Goal: Task Accomplishment & Management: Use online tool/utility

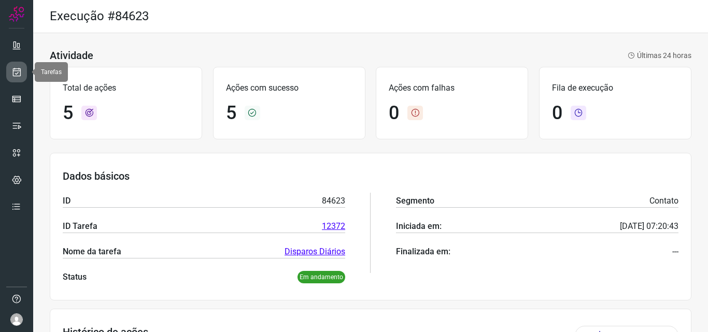
click at [19, 78] on link at bounding box center [16, 72] width 21 height 21
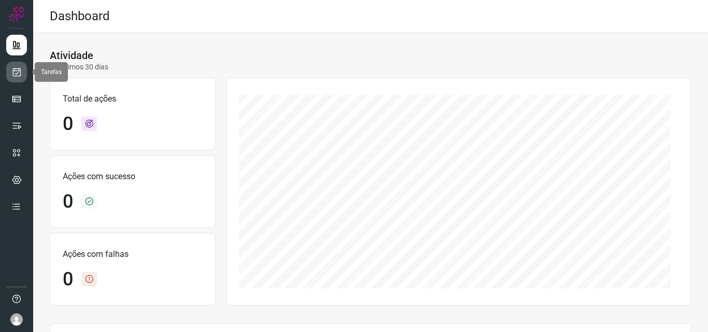
click at [15, 67] on link at bounding box center [16, 72] width 21 height 21
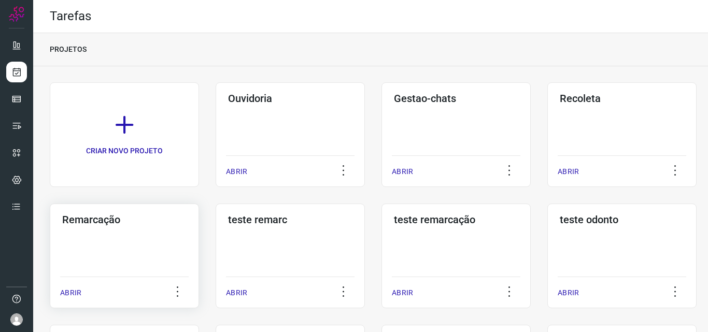
click at [157, 210] on div "Remarcação" at bounding box center [124, 217] width 128 height 17
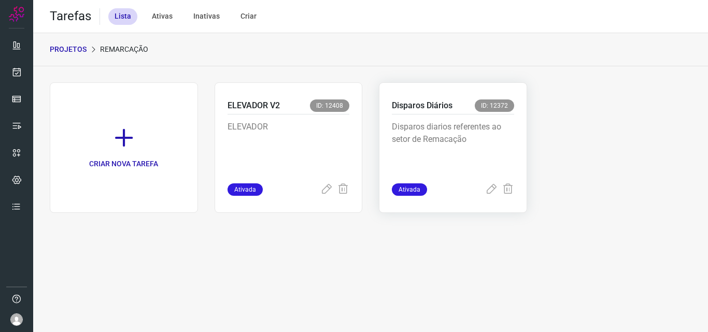
click at [427, 127] on p "Disparos diarios referentes ao setor de Remacação" at bounding box center [453, 147] width 122 height 52
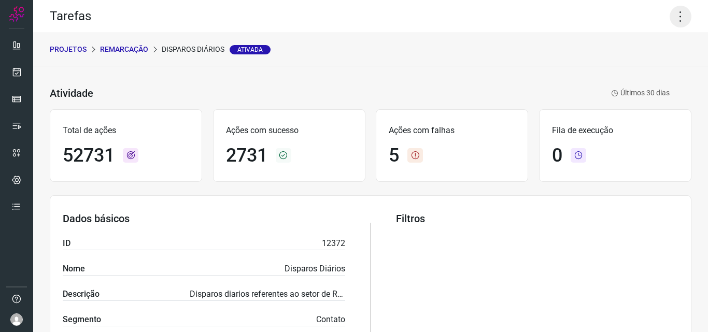
click at [675, 11] on icon at bounding box center [680, 17] width 22 height 22
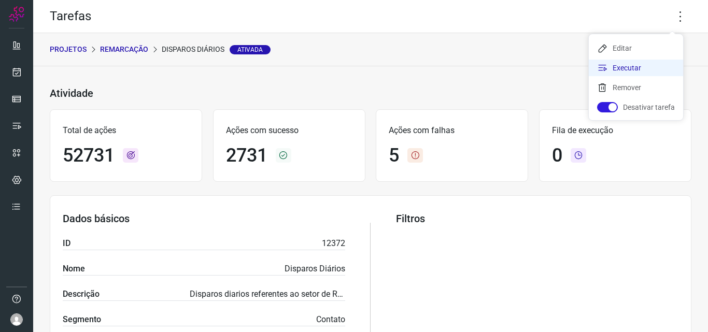
click at [649, 63] on li "Executar" at bounding box center [635, 68] width 94 height 17
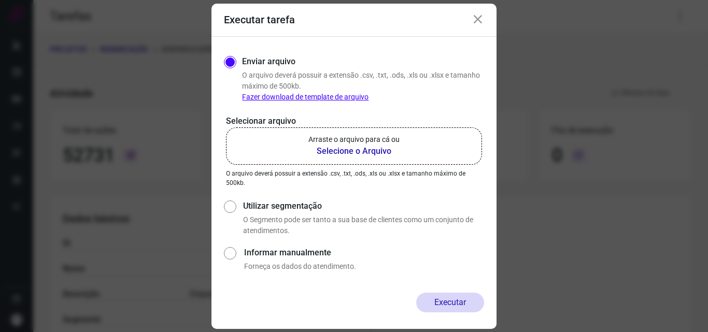
click at [343, 153] on b "Selecione o Arquivo" at bounding box center [353, 151] width 91 height 12
click at [0, 0] on input "Arraste o arquivo para cá ou Selecione o Arquivo" at bounding box center [0, 0] width 0 height 0
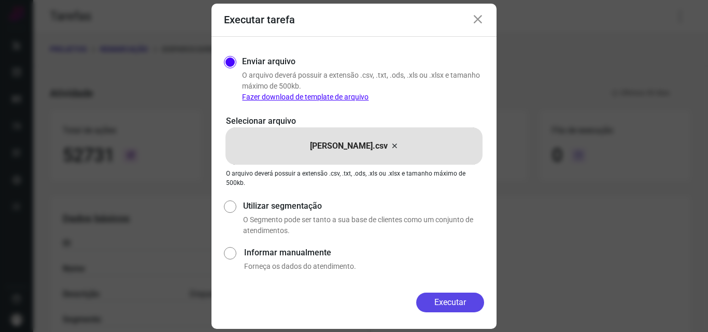
click at [467, 304] on button "Executar" at bounding box center [450, 303] width 68 height 20
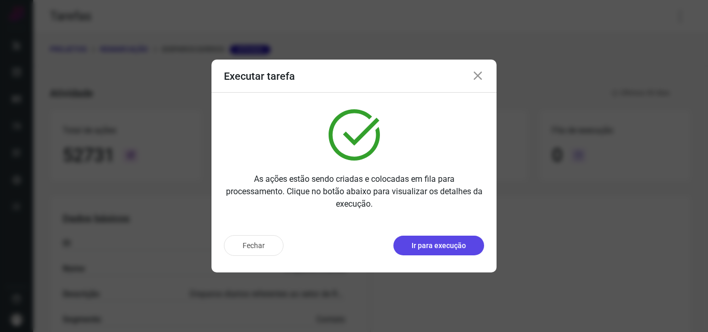
click at [435, 250] on p "Ir para execução" at bounding box center [438, 245] width 54 height 11
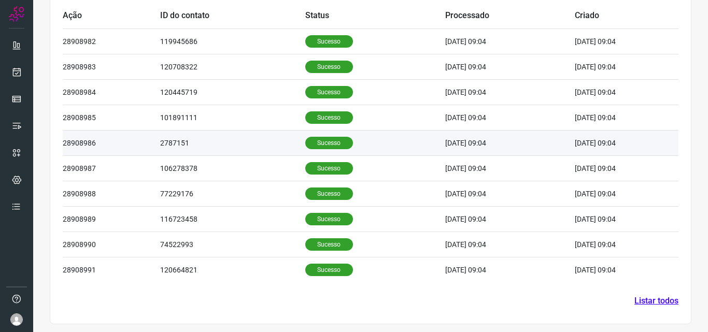
scroll to position [349, 0]
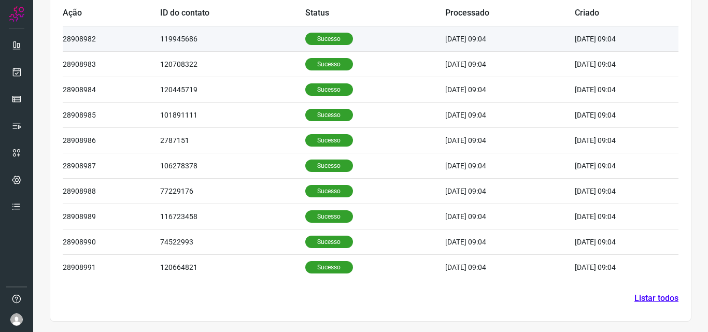
click at [331, 30] on td "Sucesso" at bounding box center [375, 38] width 140 height 25
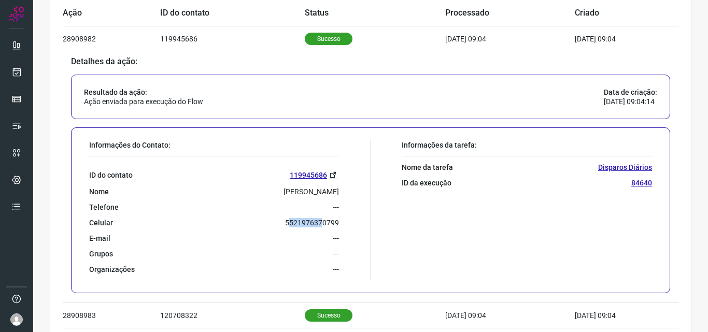
drag, startPoint x: 288, startPoint y: 223, endPoint x: 319, endPoint y: 223, distance: 31.1
click at [319, 223] on p "5521976370799" at bounding box center [312, 222] width 54 height 9
click at [349, 214] on div "Informações do Contato: ID do contato 119945686 Nome [PERSON_NAME] Telefone ---…" at bounding box center [227, 210] width 286 height 140
drag, startPoint x: 286, startPoint y: 223, endPoint x: 338, endPoint y: 224, distance: 51.3
click at [339, 223] on div "Informações do Contato: ID do contato 119945686 Nome [PERSON_NAME] Telefone ---…" at bounding box center [227, 210] width 286 height 140
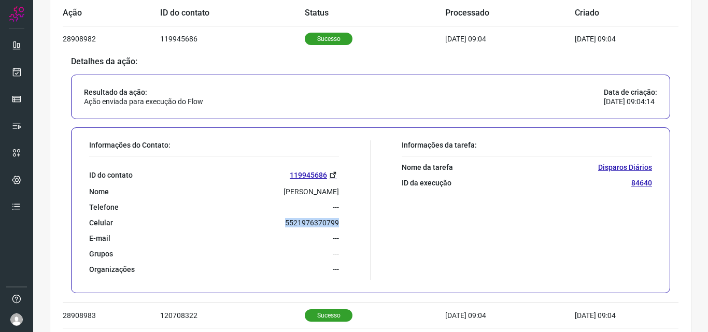
copy p "5521976370799"
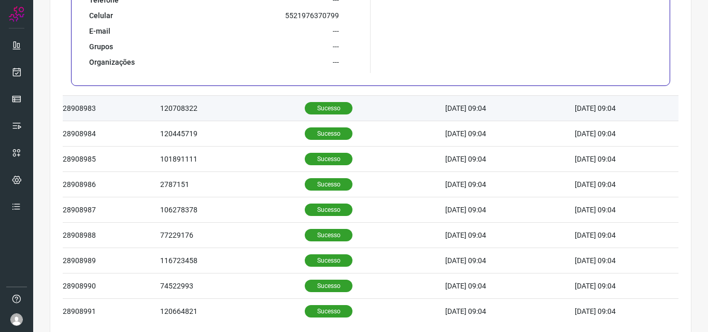
click at [312, 103] on p "Sucesso" at bounding box center [329, 108] width 48 height 12
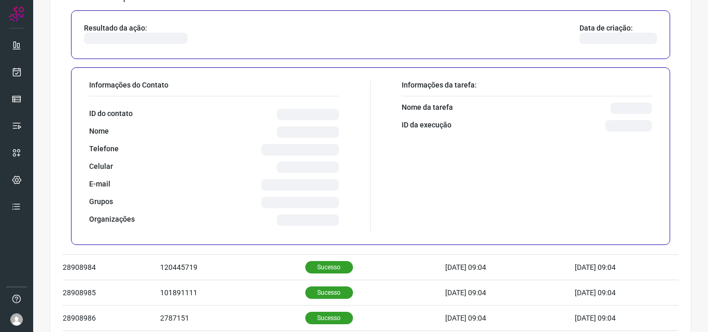
scroll to position [460, 0]
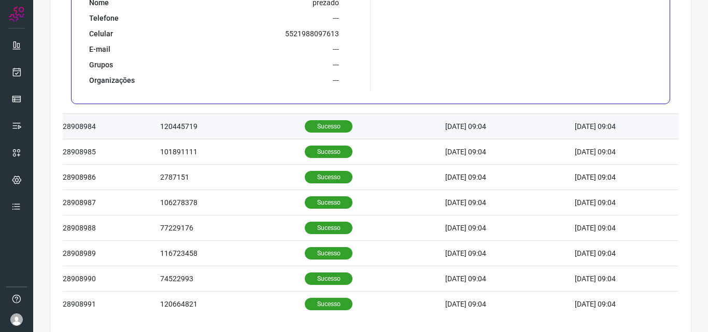
click at [324, 120] on td "Sucesso" at bounding box center [375, 126] width 140 height 25
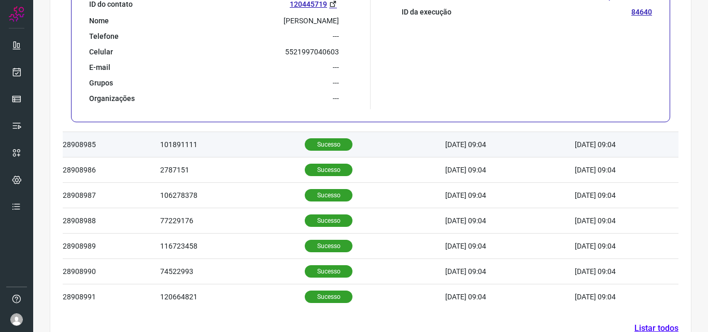
click at [324, 145] on p "Sucesso" at bounding box center [329, 144] width 48 height 12
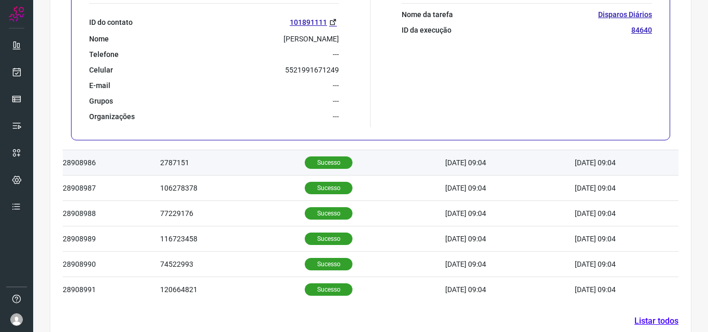
click at [324, 157] on p "Sucesso" at bounding box center [329, 162] width 48 height 12
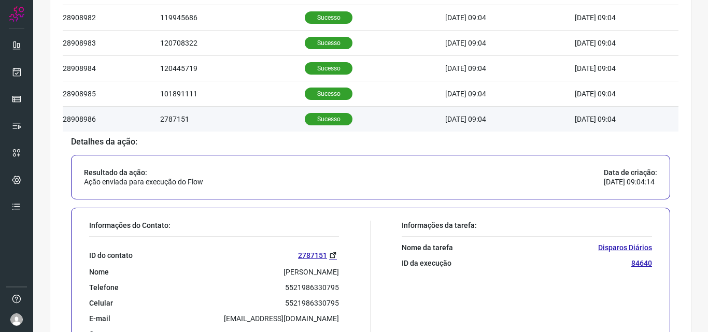
scroll to position [534, 0]
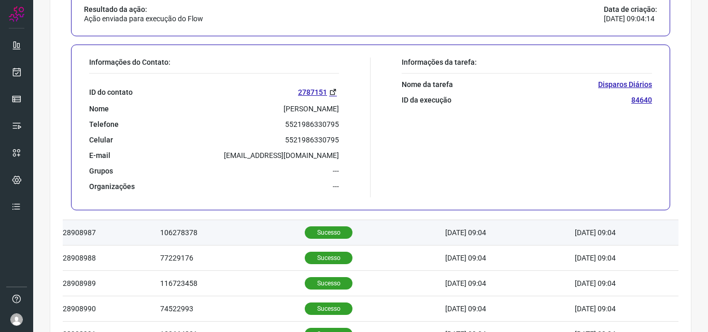
click at [322, 230] on p "Sucesso" at bounding box center [329, 232] width 48 height 12
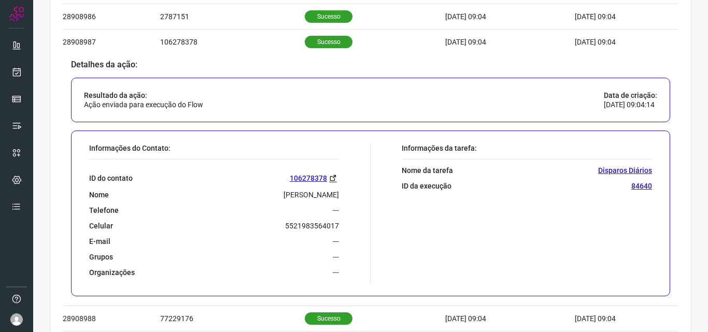
scroll to position [593, 0]
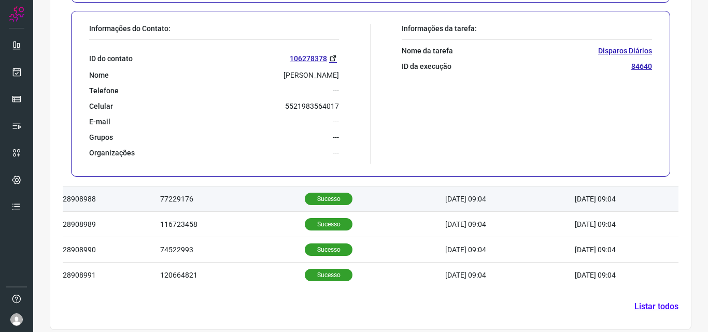
click at [322, 201] on p "Sucesso" at bounding box center [329, 199] width 48 height 12
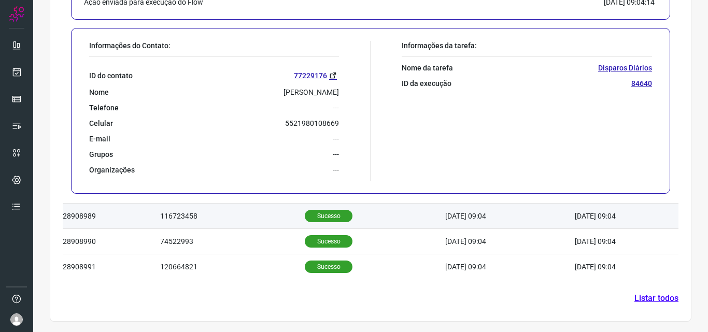
click at [316, 216] on p "Sucesso" at bounding box center [329, 216] width 48 height 12
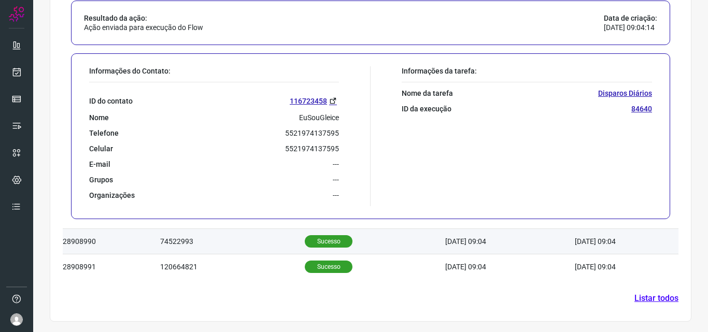
click at [318, 240] on p "Sucesso" at bounding box center [329, 241] width 48 height 12
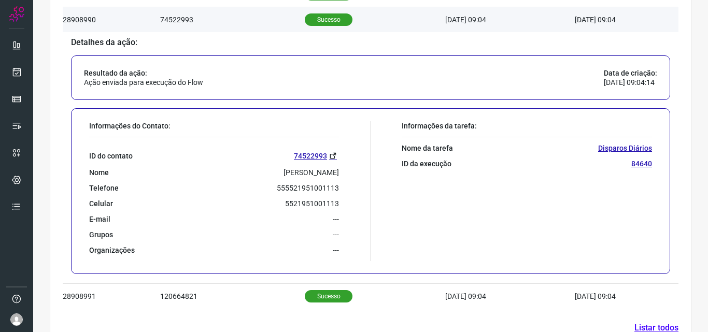
scroll to position [601, 0]
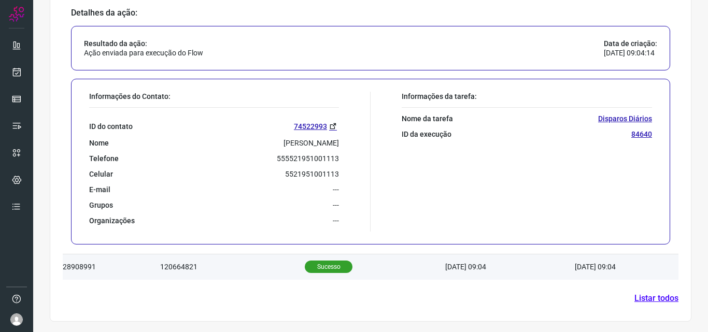
click at [328, 265] on p "Sucesso" at bounding box center [329, 267] width 48 height 12
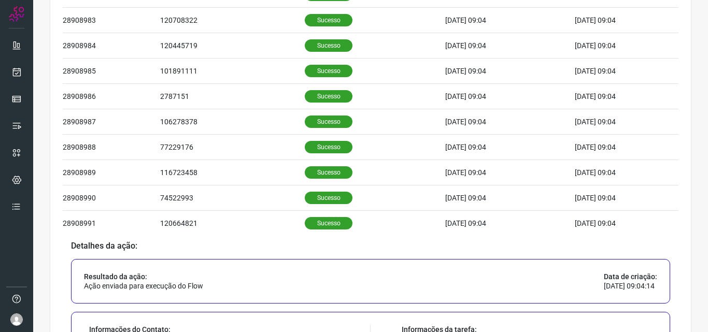
scroll to position [600, 0]
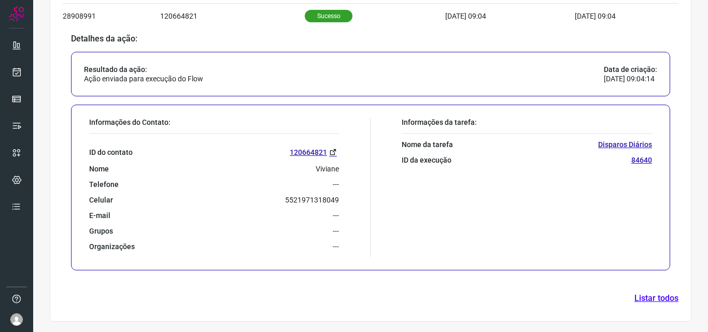
click at [638, 301] on link "Listar todos" at bounding box center [656, 298] width 44 height 12
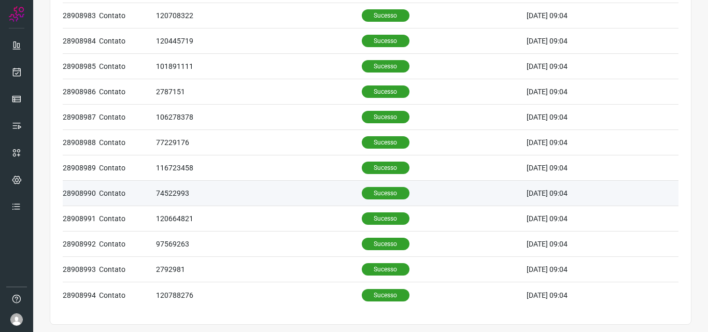
scroll to position [116, 0]
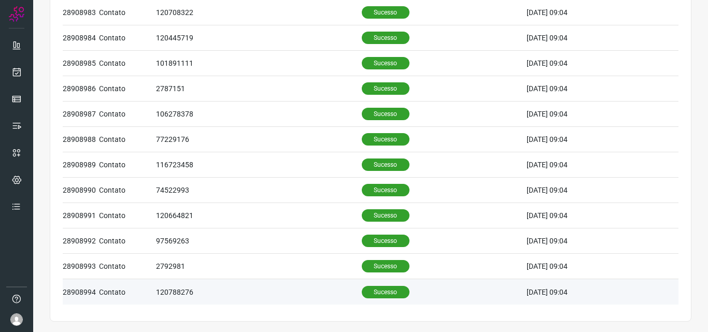
click at [370, 293] on p "Sucesso" at bounding box center [386, 292] width 48 height 12
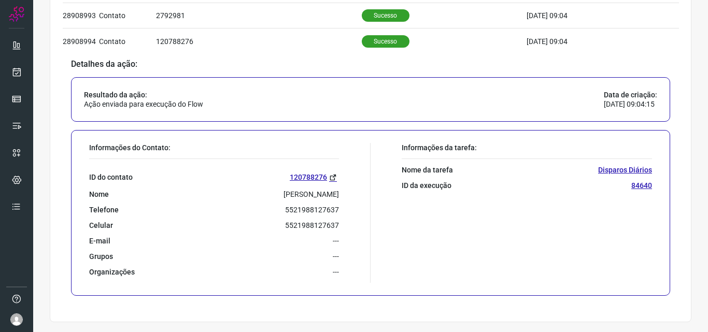
scroll to position [367, 0]
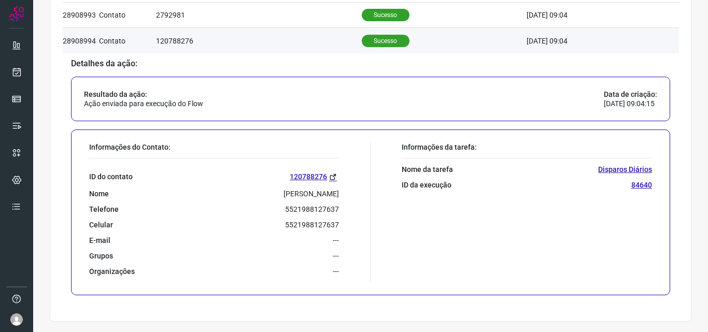
click at [372, 41] on p "Sucesso" at bounding box center [386, 41] width 48 height 12
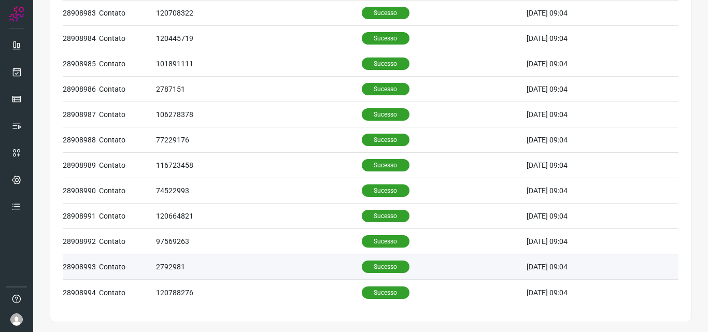
scroll to position [116, 0]
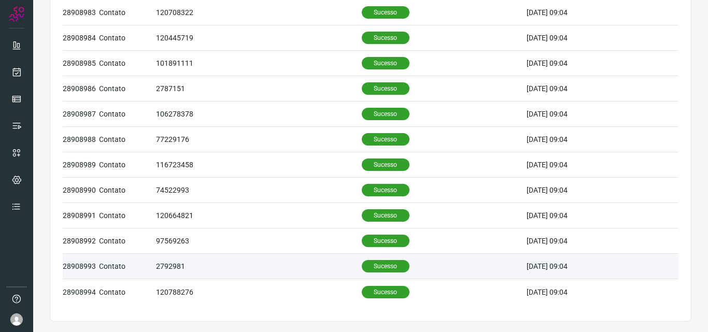
click at [378, 259] on td "Sucesso" at bounding box center [444, 266] width 165 height 25
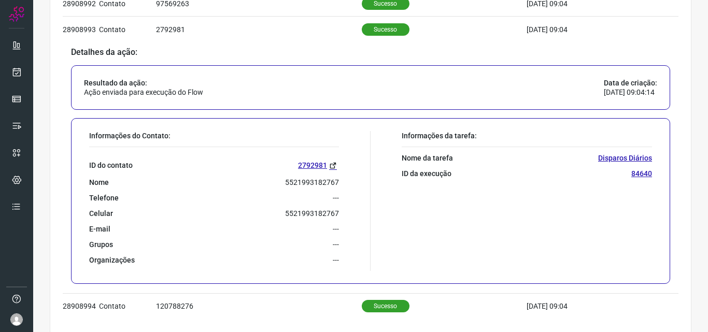
scroll to position [367, 0]
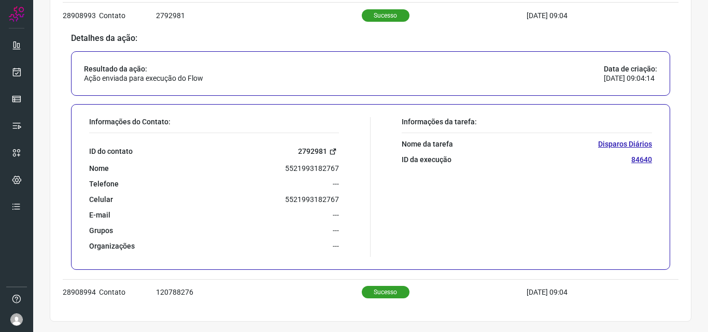
click at [308, 150] on link "2792981" at bounding box center [318, 152] width 41 height 12
drag, startPoint x: 282, startPoint y: 168, endPoint x: 336, endPoint y: 165, distance: 54.0
click at [336, 165] on div "Informações do Contato: ID do contato 2792981 Nome 5521993182767 Telefone --- C…" at bounding box center [227, 187] width 286 height 140
copy p "5521993182767"
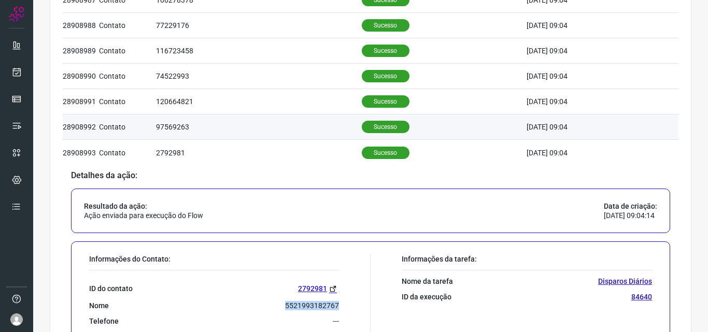
scroll to position [212, 0]
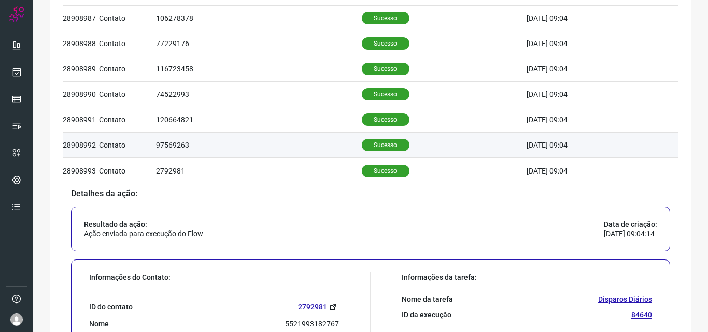
click at [382, 143] on p "Sucesso" at bounding box center [386, 145] width 48 height 12
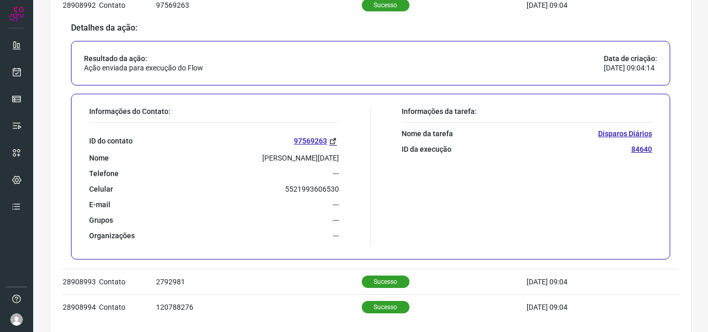
scroll to position [367, 0]
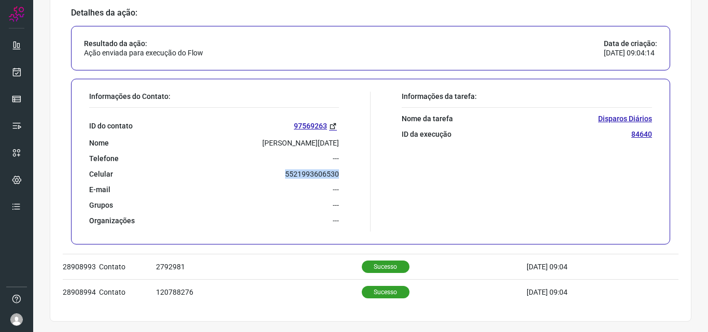
drag, startPoint x: 281, startPoint y: 173, endPoint x: 343, endPoint y: 175, distance: 62.2
click at [343, 175] on div "Informações do Contato: ID do contato 97569263 Nome Regina Lucia Da Silva Couti…" at bounding box center [227, 162] width 286 height 140
copy p "5521993606530"
